Goal: Transaction & Acquisition: Purchase product/service

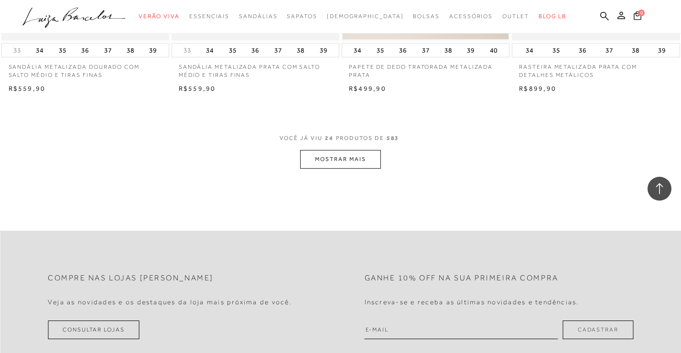
scroll to position [1767, 0]
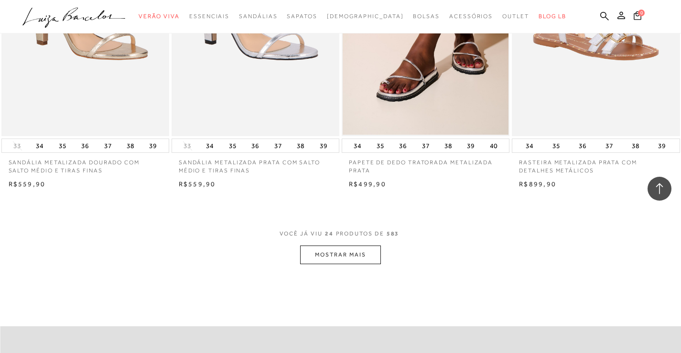
click at [342, 256] on button "MOSTRAR MAIS" at bounding box center [340, 254] width 80 height 19
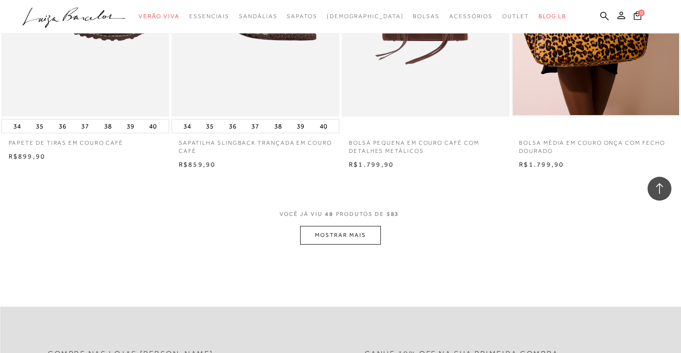
scroll to position [3630, 0]
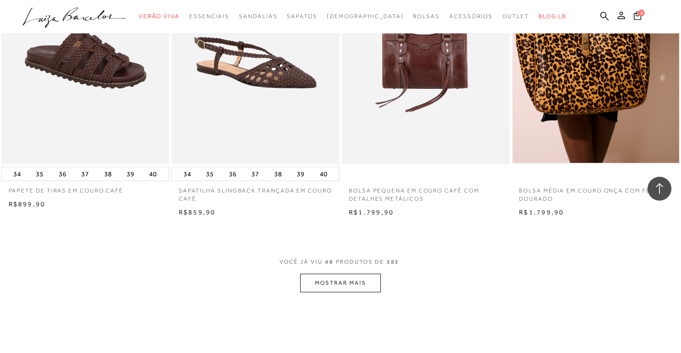
click at [358, 292] on button "MOSTRAR MAIS" at bounding box center [340, 283] width 80 height 19
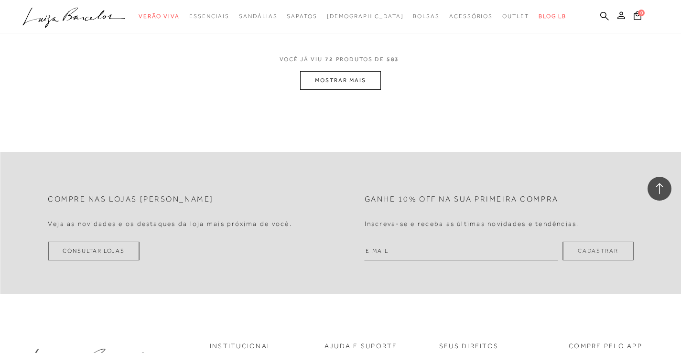
scroll to position [5636, 0]
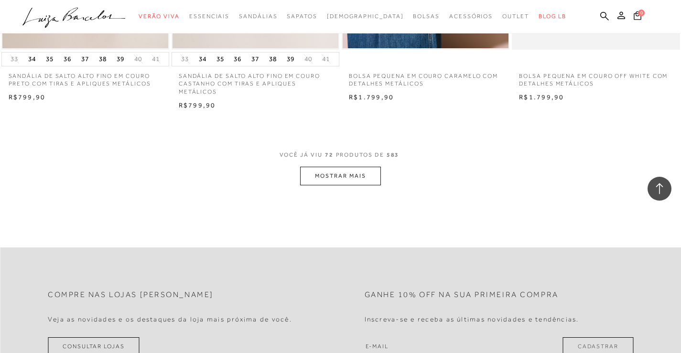
click at [372, 185] on button "MOSTRAR MAIS" at bounding box center [340, 176] width 80 height 19
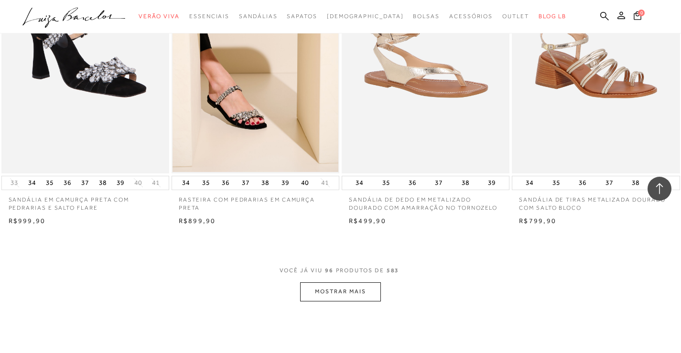
scroll to position [7451, 0]
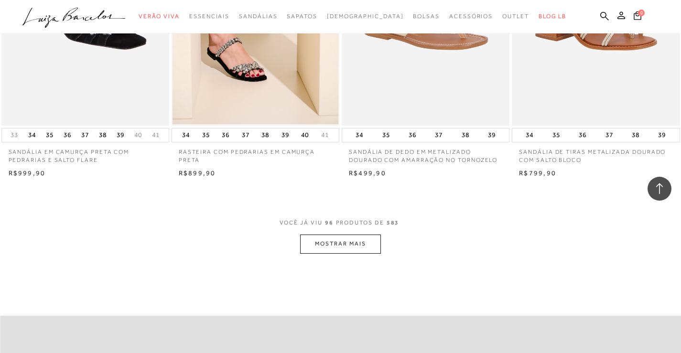
click at [363, 250] on button "MOSTRAR MAIS" at bounding box center [340, 244] width 80 height 19
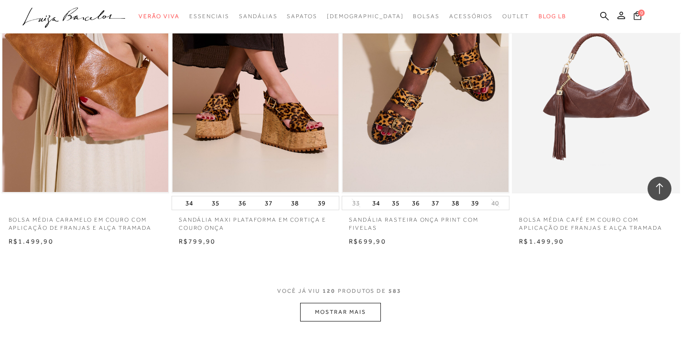
scroll to position [9361, 0]
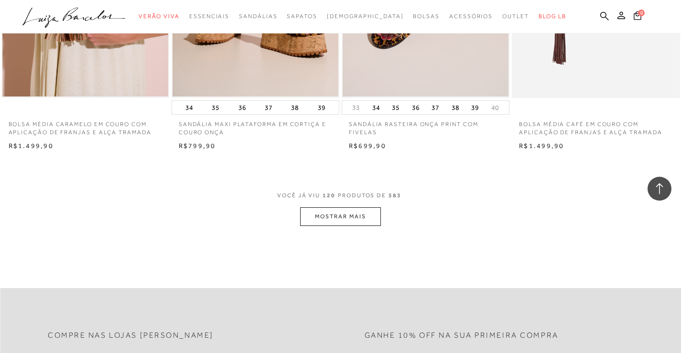
click at [343, 224] on button "MOSTRAR MAIS" at bounding box center [340, 216] width 80 height 19
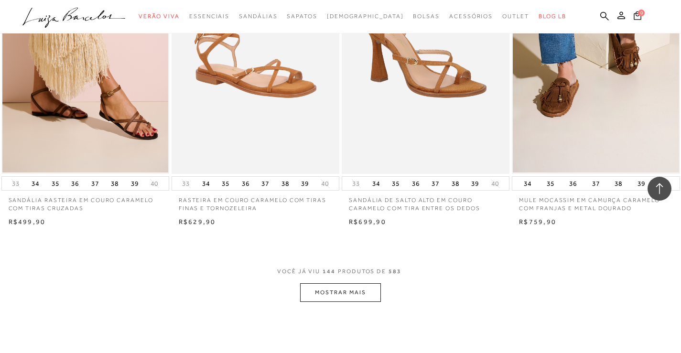
scroll to position [11272, 0]
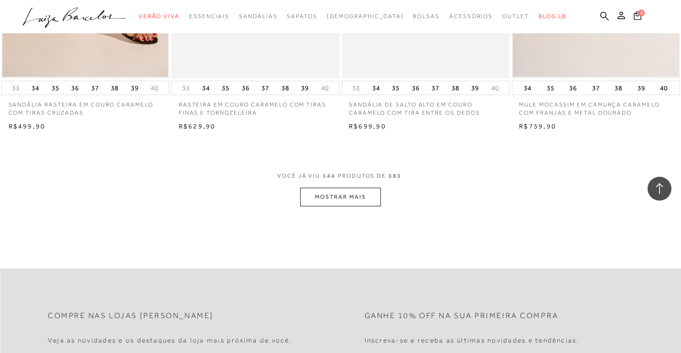
click at [348, 203] on button "MOSTRAR MAIS" at bounding box center [340, 197] width 80 height 19
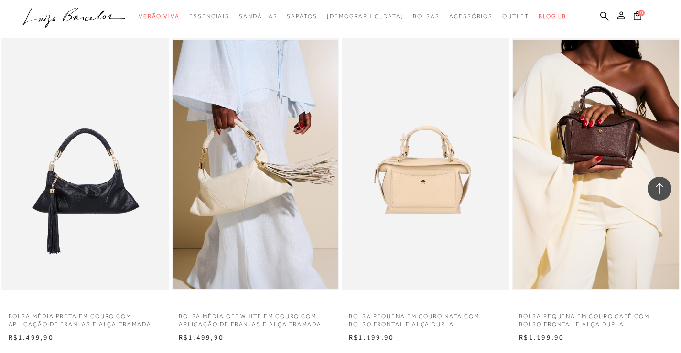
scroll to position [13087, 0]
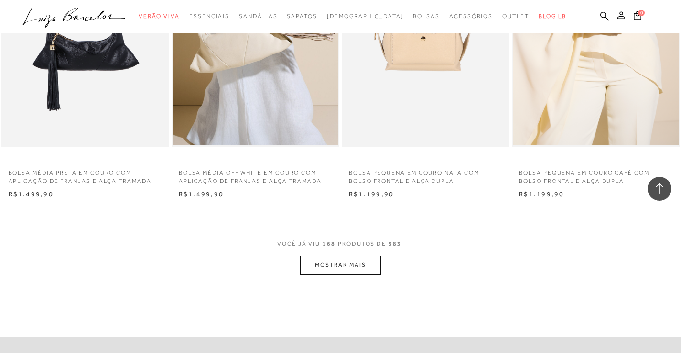
click at [330, 269] on button "MOSTRAR MAIS" at bounding box center [340, 265] width 80 height 19
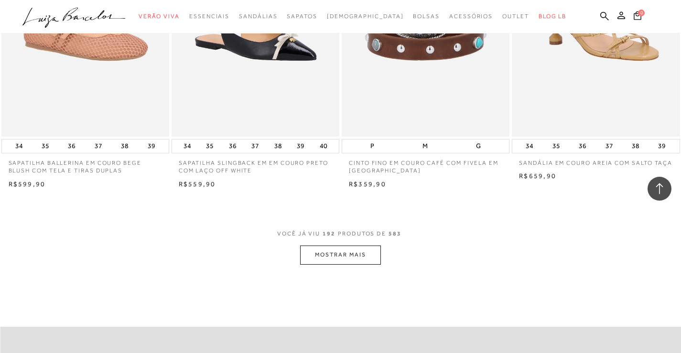
scroll to position [15045, 0]
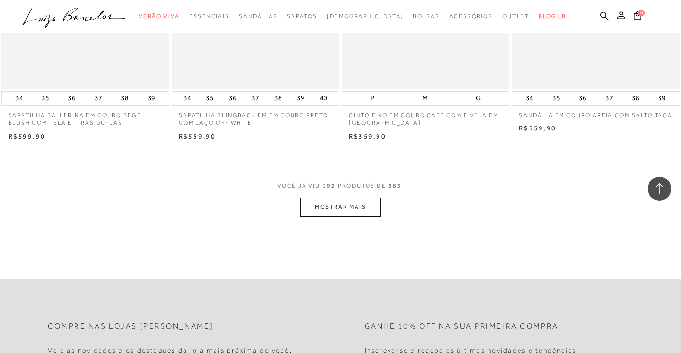
click at [366, 216] on button "MOSTRAR MAIS" at bounding box center [340, 207] width 80 height 19
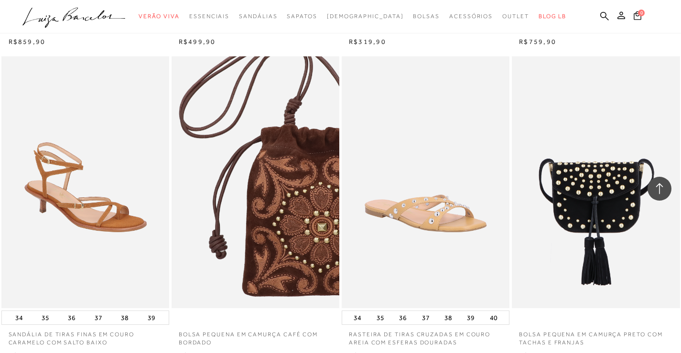
scroll to position [16764, 0]
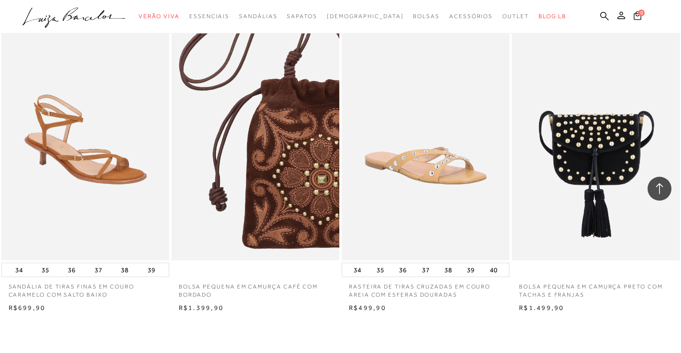
click at [289, 209] on img at bounding box center [255, 135] width 167 height 252
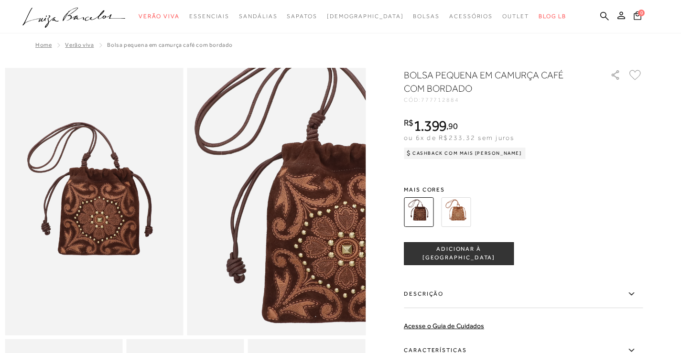
click at [463, 211] on img at bounding box center [456, 212] width 30 height 30
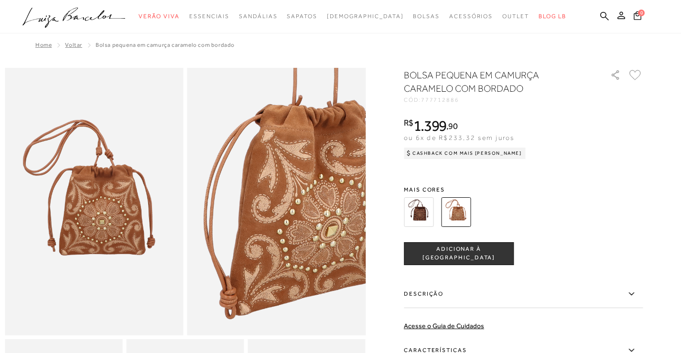
click at [420, 207] on img at bounding box center [419, 212] width 30 height 30
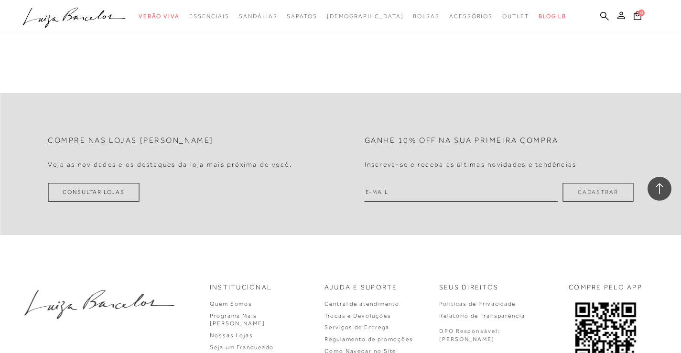
scroll to position [1761, 0]
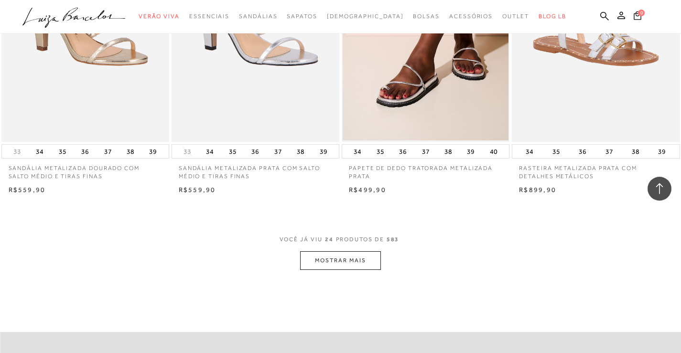
click at [352, 256] on button "MOSTRAR MAIS" at bounding box center [340, 260] width 80 height 19
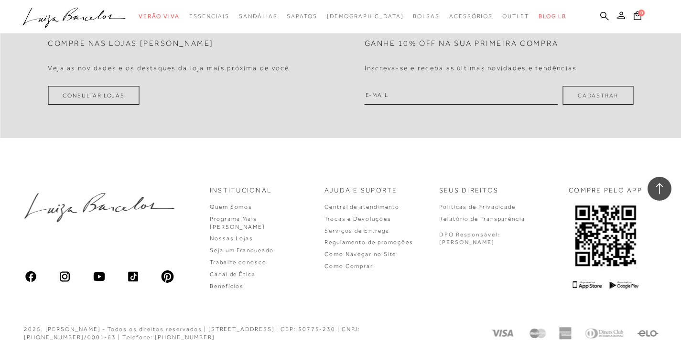
scroll to position [3756, 0]
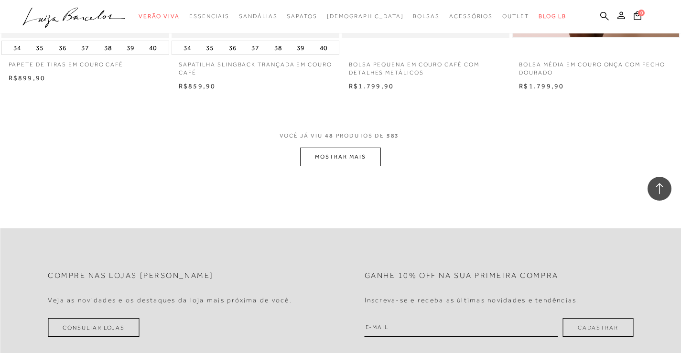
click at [326, 160] on button "MOSTRAR MAIS" at bounding box center [340, 157] width 80 height 19
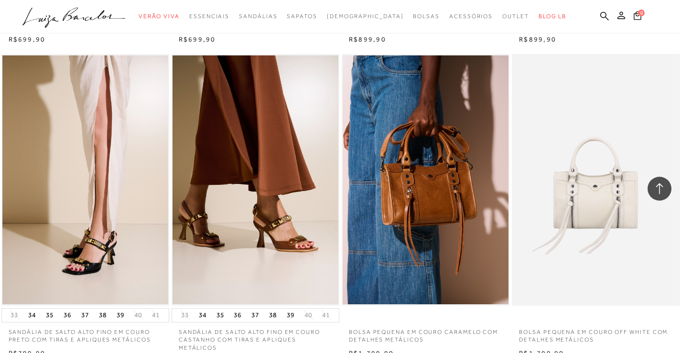
scroll to position [5619, 0]
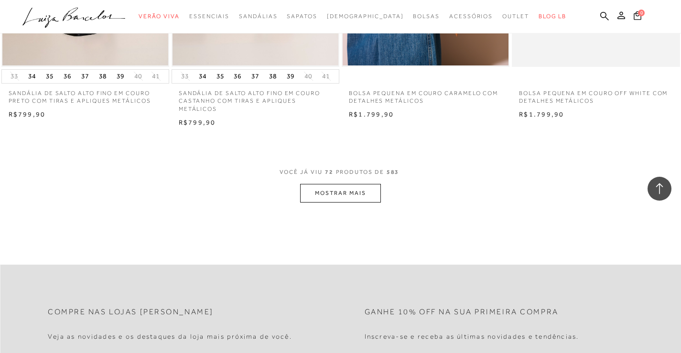
click at [337, 199] on button "MOSTRAR MAIS" at bounding box center [340, 193] width 80 height 19
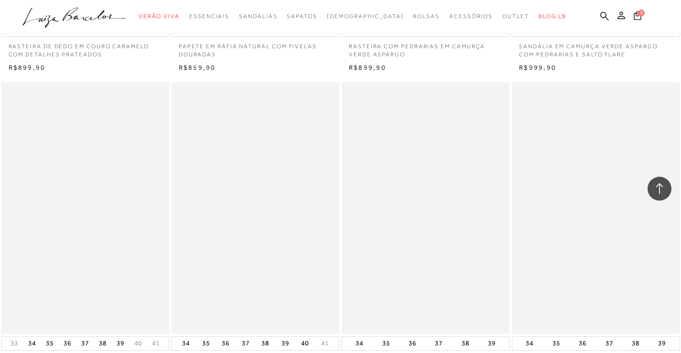
scroll to position [7290, 0]
